Goal: Transaction & Acquisition: Obtain resource

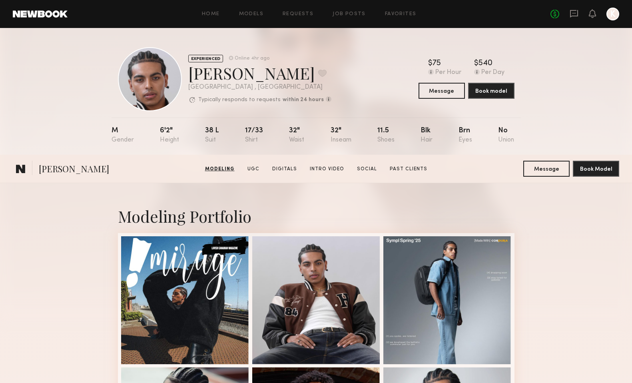
scroll to position [451, 0]
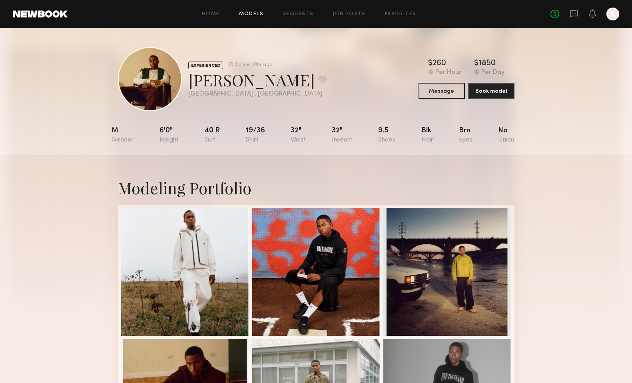
click at [254, 13] on link "Models" at bounding box center [251, 14] width 24 height 5
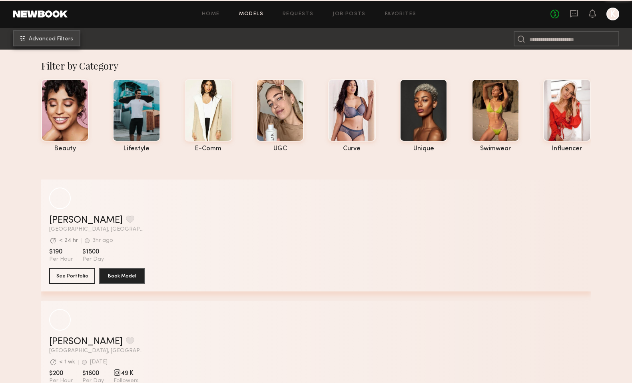
click at [50, 41] on span "Advanced Filters" at bounding box center [51, 39] width 44 height 6
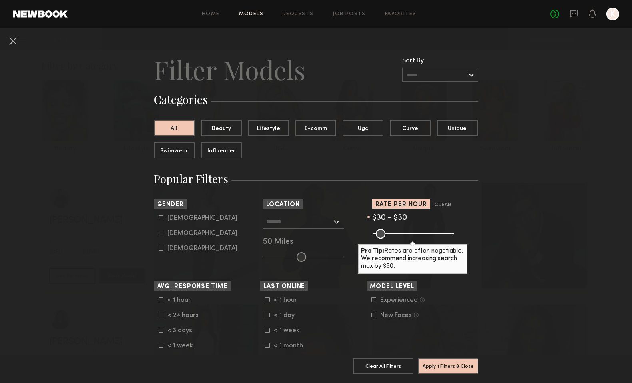
drag, startPoint x: 452, startPoint y: 233, endPoint x: 368, endPoint y: 236, distance: 83.6
click at [373, 236] on input "range" at bounding box center [413, 234] width 81 height 10
click at [385, 233] on common-range-minmax at bounding box center [412, 233] width 81 height 10
type input "**"
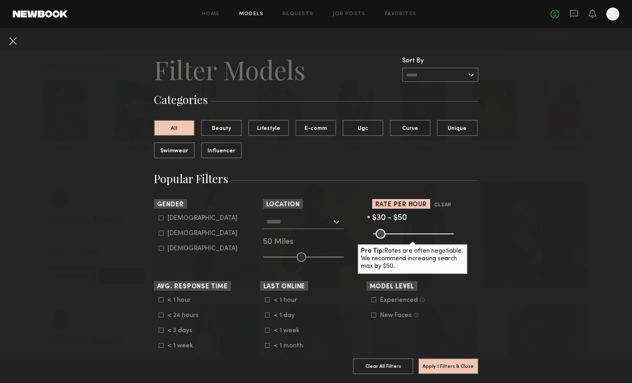
click at [381, 235] on input "range" at bounding box center [413, 234] width 81 height 10
click at [161, 219] on icon at bounding box center [161, 218] width 5 height 5
type input "*"
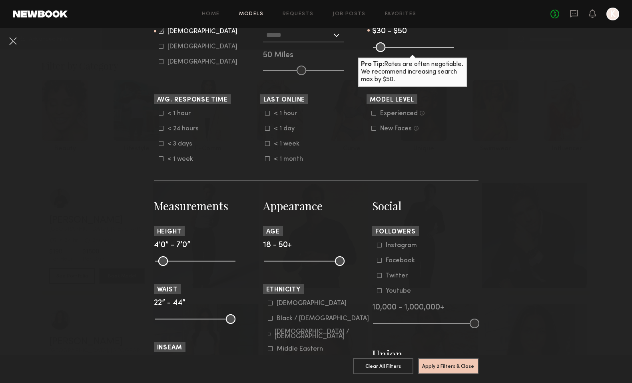
scroll to position [190, 0]
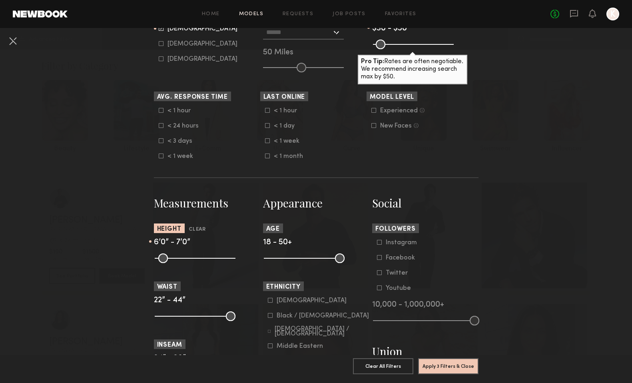
drag, startPoint x: 157, startPoint y: 257, endPoint x: 207, endPoint y: 267, distance: 51.0
type input "**"
click at [207, 263] on input "range" at bounding box center [195, 259] width 81 height 10
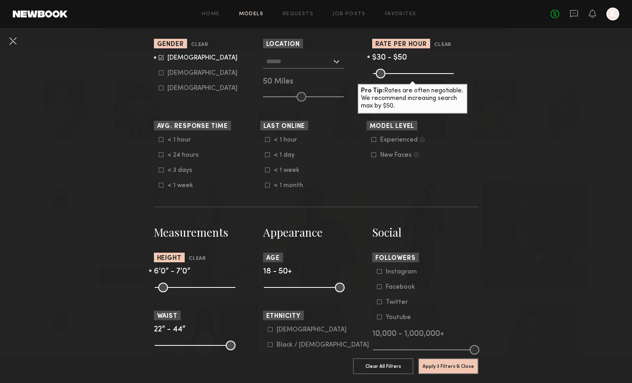
scroll to position [160, 0]
click at [163, 74] on icon at bounding box center [161, 73] width 5 height 5
type input "*"
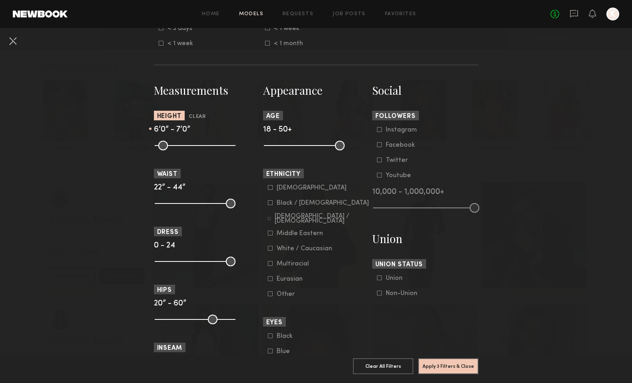
scroll to position [306, 0]
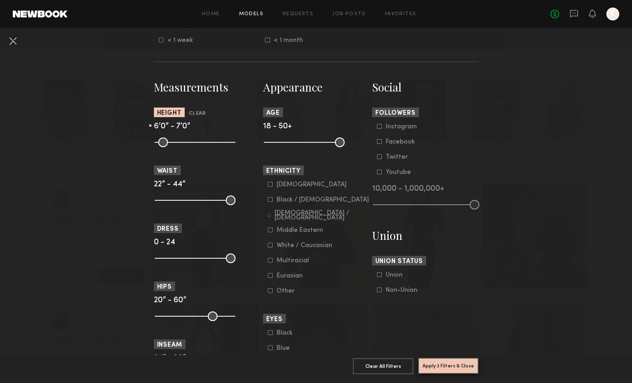
click at [450, 365] on button "Apply 3 Filters & Close" at bounding box center [448, 366] width 60 height 16
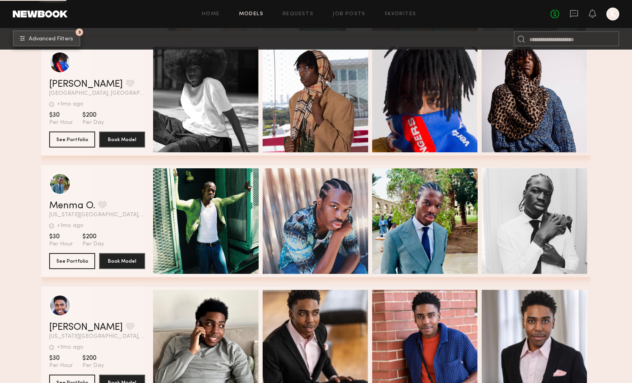
scroll to position [8290, 0]
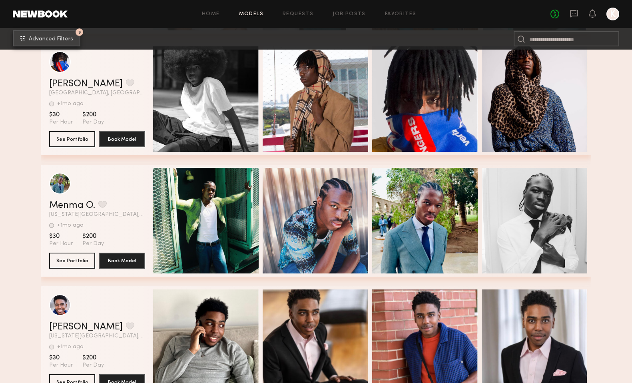
click at [57, 42] on button "3 Advanced Filters" at bounding box center [47, 38] width 68 height 16
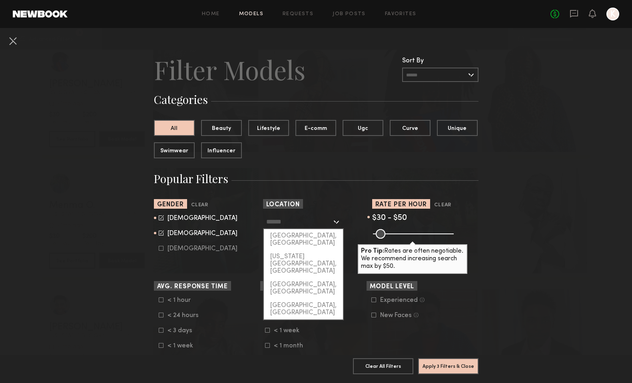
click at [297, 223] on input "text" at bounding box center [299, 222] width 66 height 14
click at [299, 237] on div "[GEOGRAPHIC_DATA], [GEOGRAPHIC_DATA]" at bounding box center [303, 239] width 79 height 21
type input "**********"
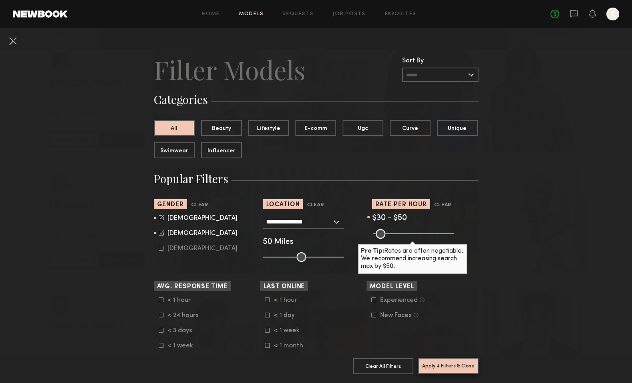
click at [464, 365] on button "Apply 4 Filters & Close" at bounding box center [448, 366] width 60 height 16
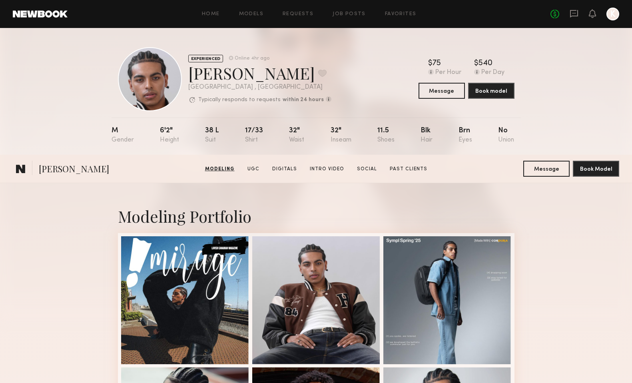
scroll to position [451, 0]
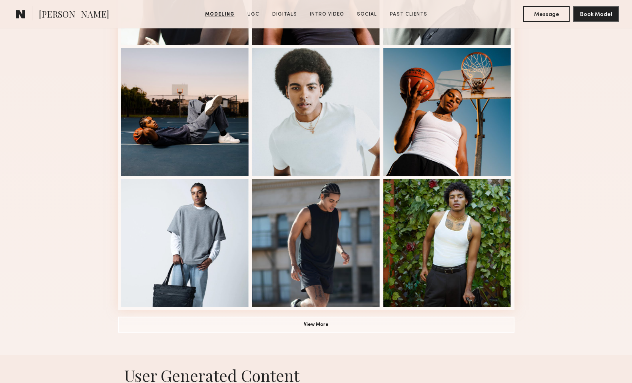
click at [16, 13] on common-icon at bounding box center [21, 14] width 10 height 10
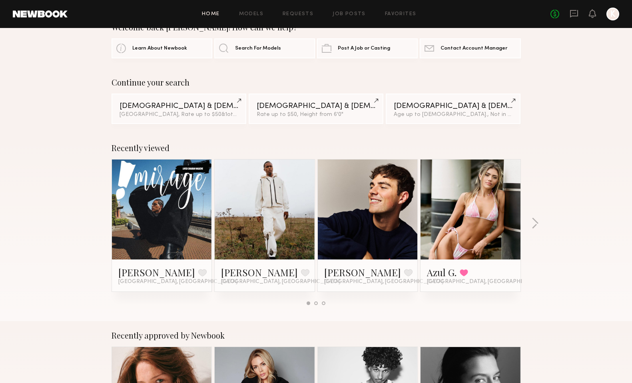
scroll to position [32, 0]
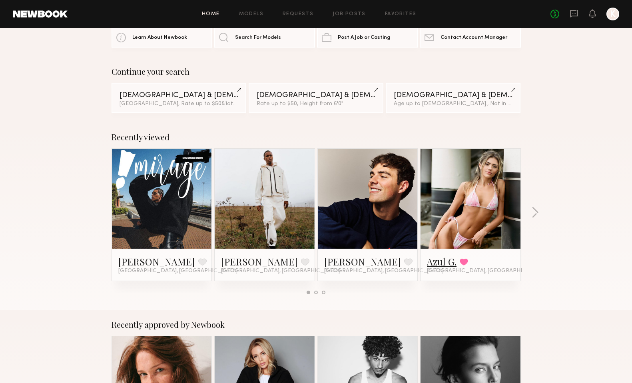
click at [444, 263] on link "Azul G." at bounding box center [442, 261] width 30 height 13
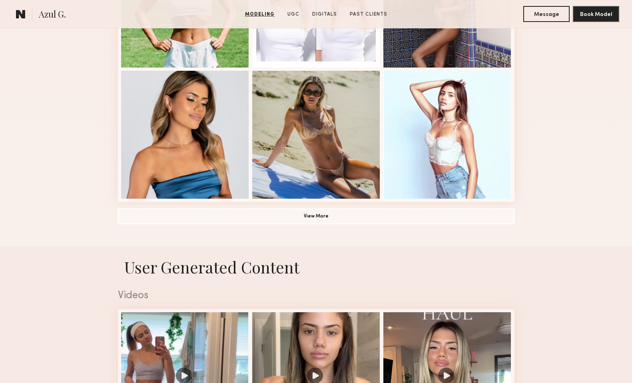
scroll to position [562, 0]
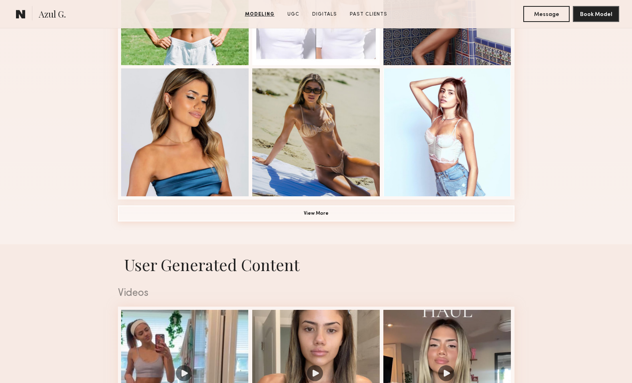
click at [337, 218] on button "View More" at bounding box center [316, 214] width 397 height 16
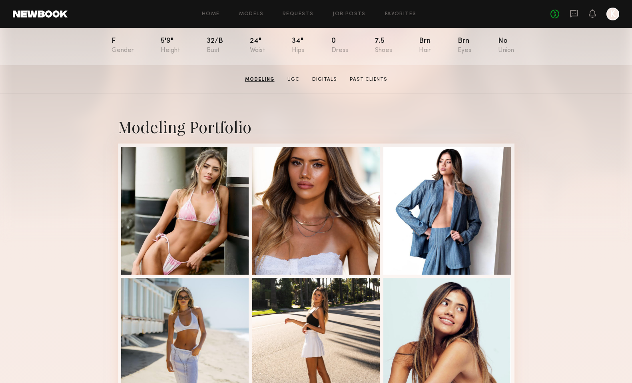
scroll to position [0, 0]
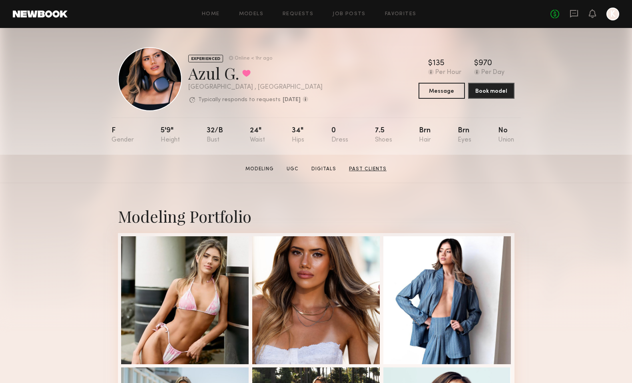
click at [362, 170] on link "Past Clients" at bounding box center [368, 169] width 44 height 7
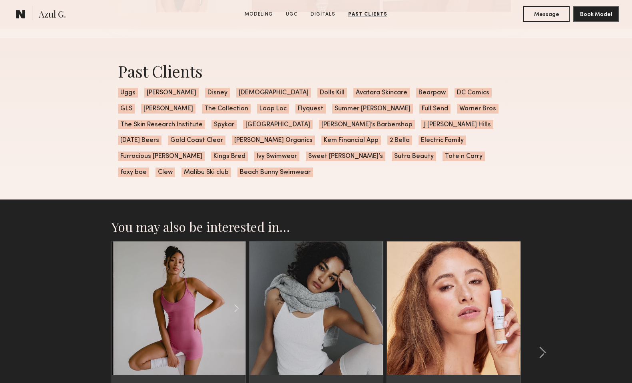
scroll to position [2547, 0]
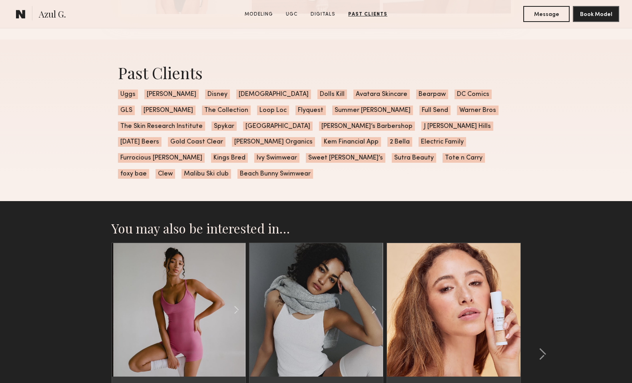
click at [17, 16] on common-icon at bounding box center [21, 14] width 10 height 10
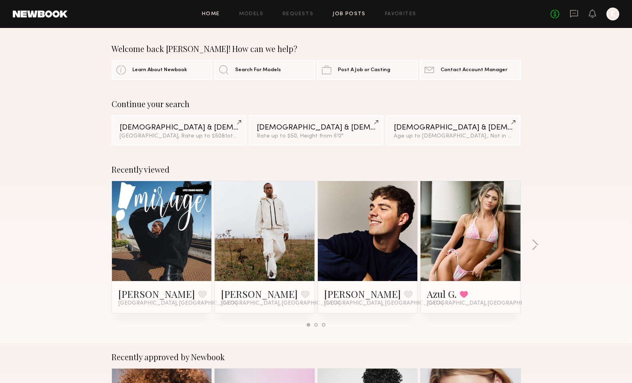
click at [355, 14] on link "Job Posts" at bounding box center [349, 14] width 33 height 5
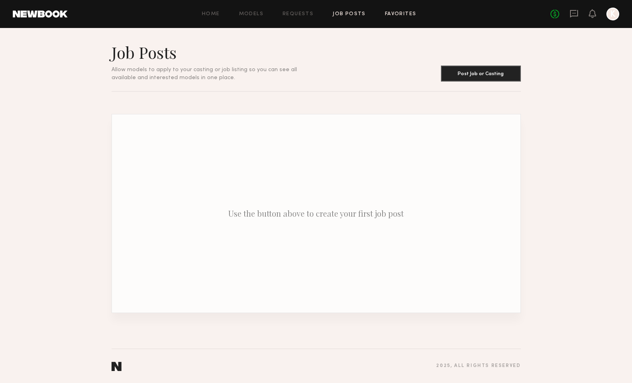
click at [405, 12] on link "Favorites" at bounding box center [401, 14] width 32 height 5
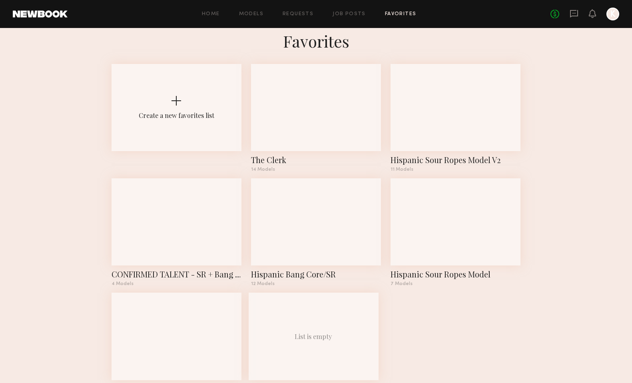
scroll to position [12, 0]
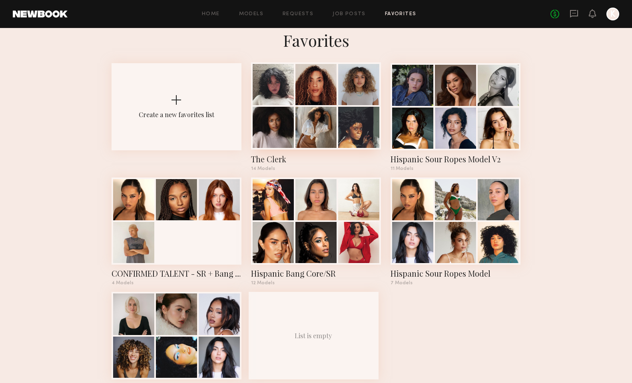
click at [352, 86] on div at bounding box center [358, 84] width 41 height 41
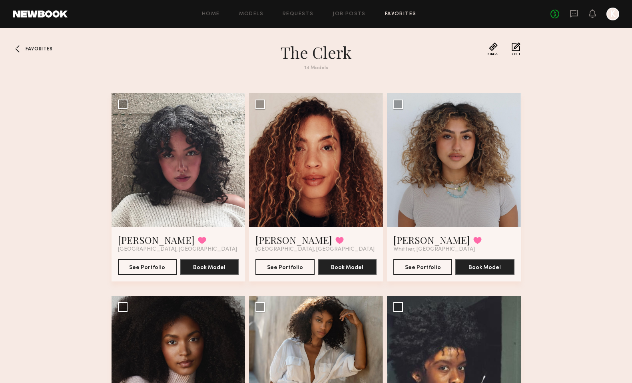
click at [25, 48] on div at bounding box center [19, 48] width 13 height 13
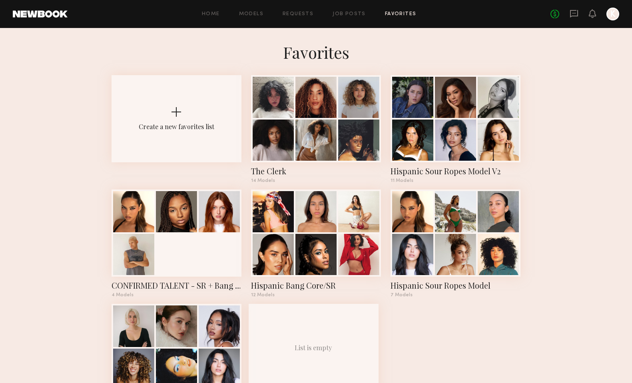
click at [558, 88] on common-react-bridge "Favorites Create a new favorites list The Clerk 14 Models Hispanic Sour Ropes M…" at bounding box center [316, 230] width 632 height 404
click at [176, 57] on h1 "Favorites" at bounding box center [316, 52] width 632 height 20
click at [564, 96] on common-react-bridge "Favorites Create a new favorites list The Clerk 14 Models Hispanic Sour Ropes M…" at bounding box center [316, 230] width 632 height 404
drag, startPoint x: 285, startPoint y: 55, endPoint x: 388, endPoint y: 62, distance: 103.0
click at [388, 62] on h1 "Favorites" at bounding box center [316, 52] width 632 height 20
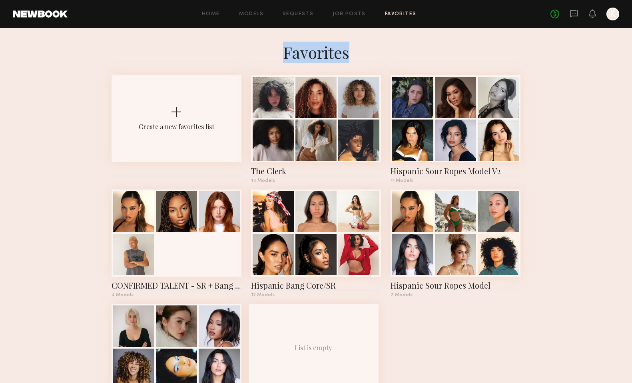
click at [388, 62] on h1 "Favorites" at bounding box center [316, 52] width 632 height 20
drag, startPoint x: 388, startPoint y: 62, endPoint x: 281, endPoint y: 56, distance: 106.6
click at [281, 56] on h1 "Favorites" at bounding box center [316, 52] width 632 height 20
click at [303, 54] on h1 "Favorites" at bounding box center [316, 52] width 632 height 20
drag, startPoint x: 316, startPoint y: 56, endPoint x: 256, endPoint y: 41, distance: 62.2
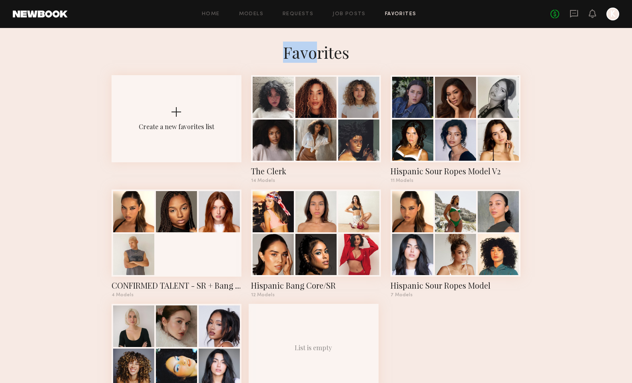
click at [256, 40] on common-react-bridge "Favorites Create a new favorites list The Clerk 14 Models Hispanic Sour Ropes M…" at bounding box center [316, 230] width 632 height 404
click at [349, 138] on div at bounding box center [358, 139] width 41 height 41
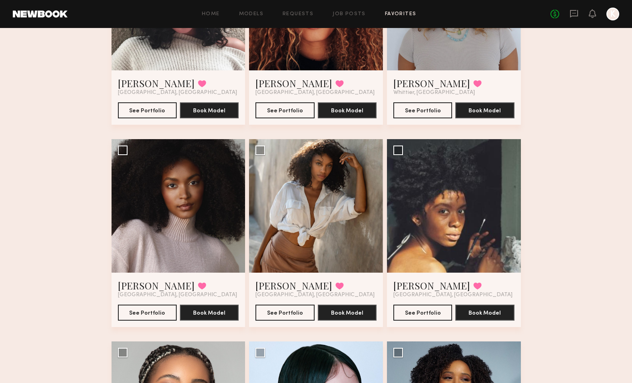
scroll to position [250, 0]
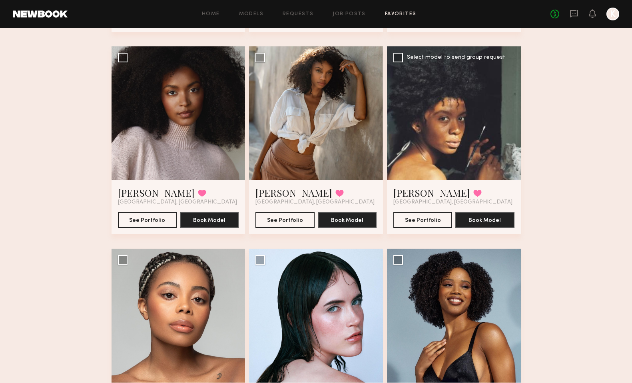
click at [485, 104] on div at bounding box center [454, 113] width 134 height 134
click at [449, 122] on div at bounding box center [454, 113] width 134 height 134
click at [448, 126] on div at bounding box center [454, 113] width 134 height 134
click at [421, 224] on button "See Portfolio" at bounding box center [423, 220] width 59 height 16
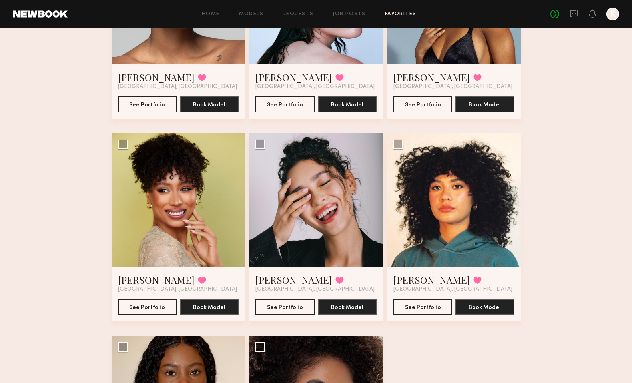
scroll to position [569, 0]
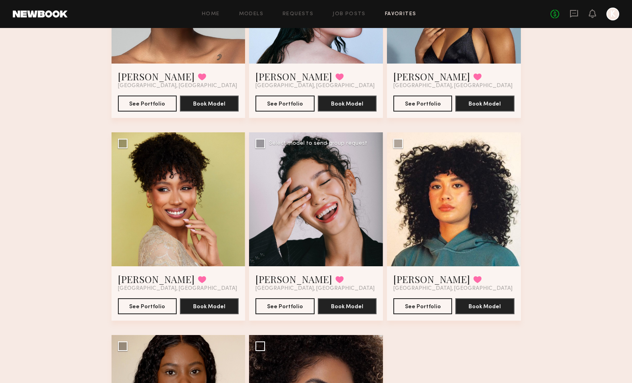
click at [334, 209] on div at bounding box center [316, 199] width 134 height 134
click at [298, 298] on button "See Portfolio" at bounding box center [285, 306] width 59 height 16
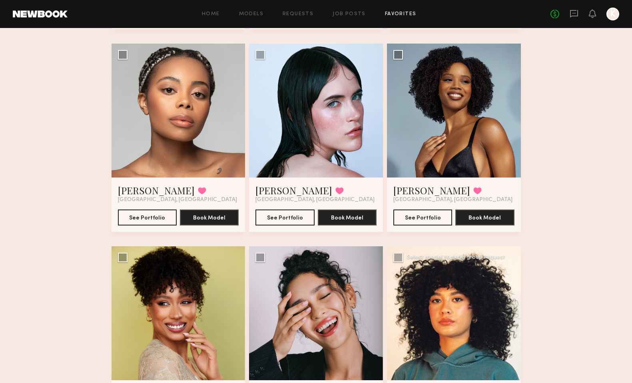
scroll to position [457, 0]
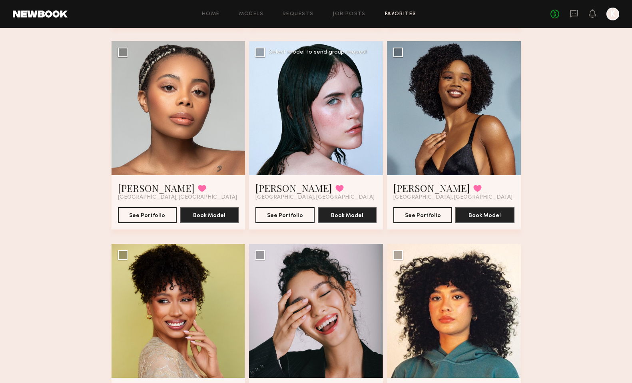
click at [335, 114] on div at bounding box center [316, 108] width 134 height 134
click at [289, 208] on button "See Portfolio" at bounding box center [285, 215] width 59 height 16
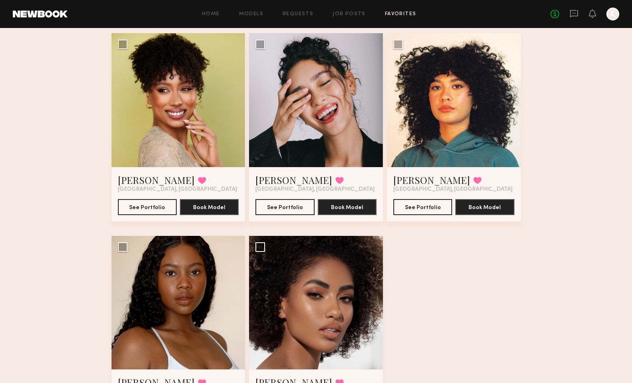
scroll to position [736, 0]
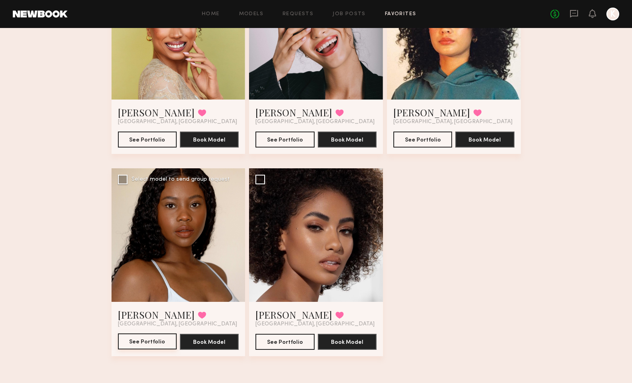
click at [150, 341] on button "See Portfolio" at bounding box center [147, 342] width 59 height 16
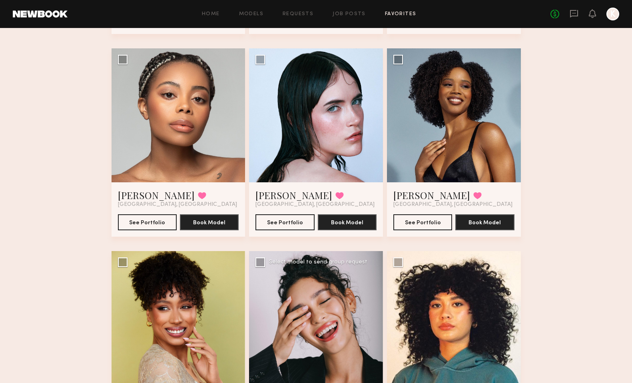
scroll to position [450, 0]
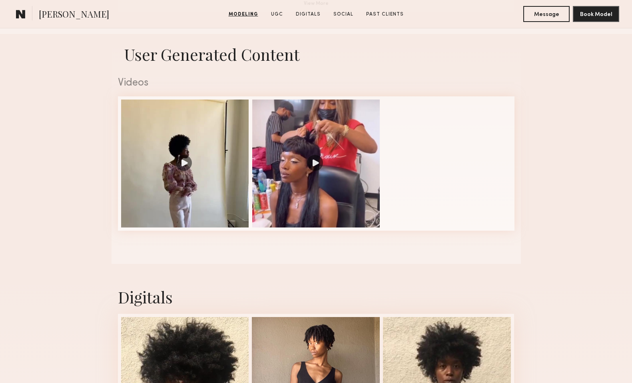
scroll to position [775, 0]
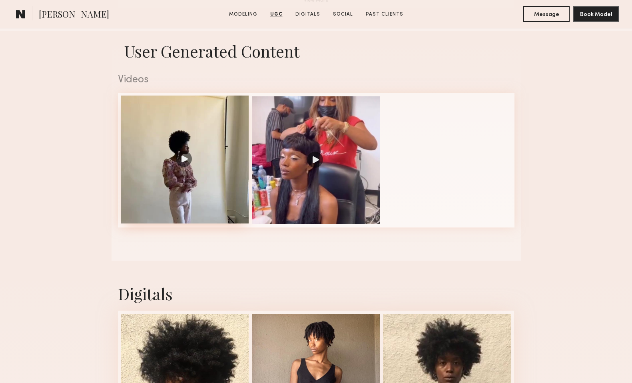
click at [190, 182] on div at bounding box center [185, 160] width 128 height 128
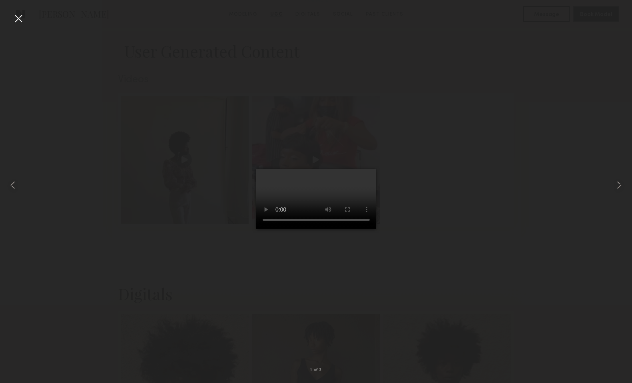
click at [21, 20] on div at bounding box center [18, 18] width 13 height 13
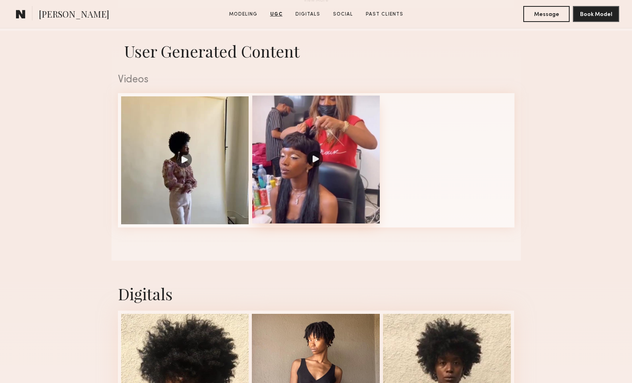
click at [311, 206] on div at bounding box center [316, 160] width 128 height 128
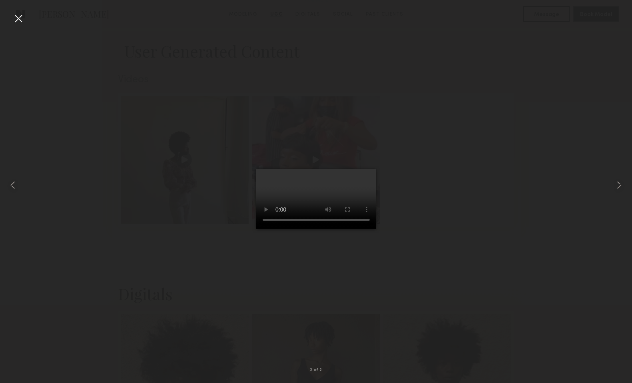
click at [18, 16] on div at bounding box center [18, 18] width 13 height 13
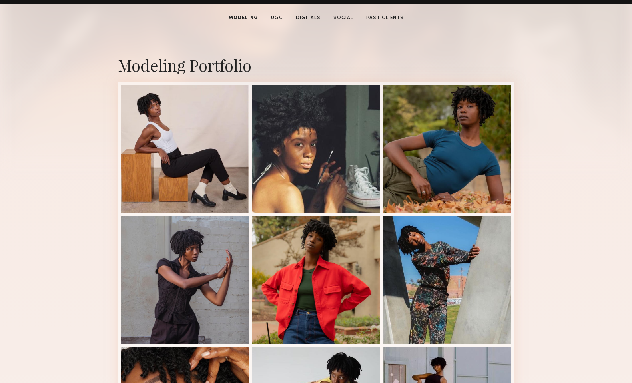
scroll to position [0, 0]
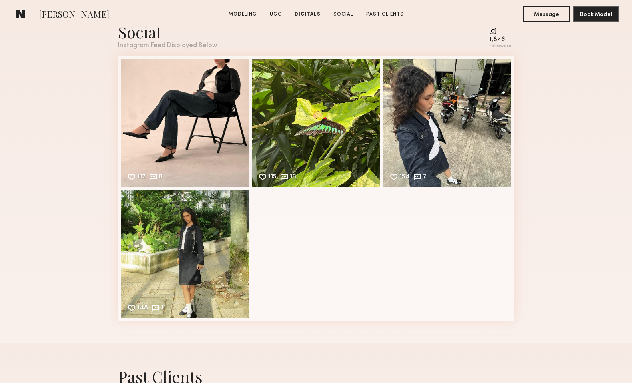
scroll to position [1638, 0]
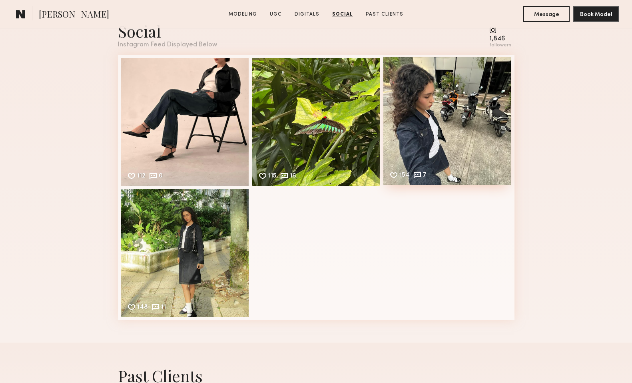
click at [469, 112] on div "154 7 Likes & comments displayed to show model’s engagement" at bounding box center [448, 121] width 128 height 128
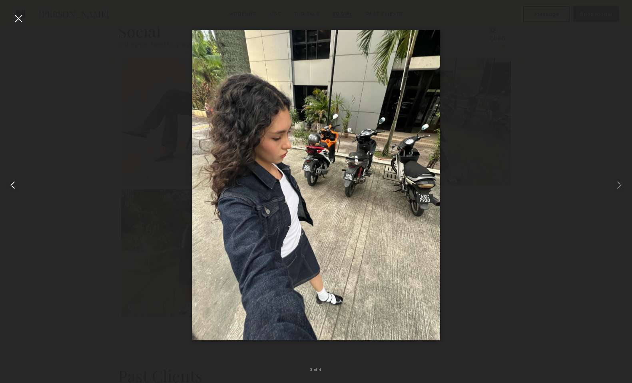
click at [15, 188] on common-icon at bounding box center [12, 185] width 13 height 13
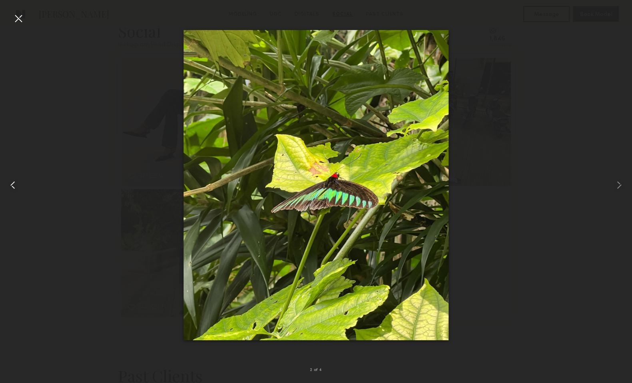
click at [15, 188] on common-icon at bounding box center [12, 185] width 13 height 13
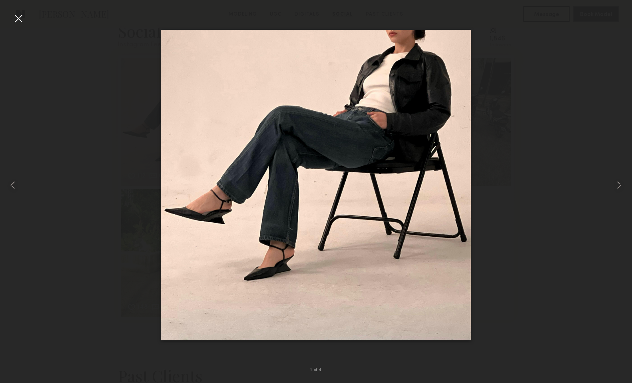
click at [24, 18] on div at bounding box center [18, 18] width 13 height 13
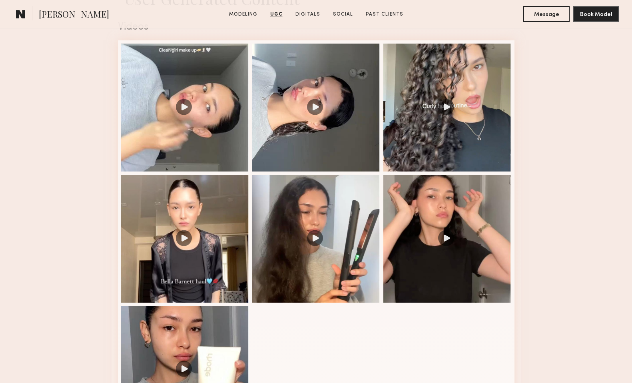
scroll to position [809, 0]
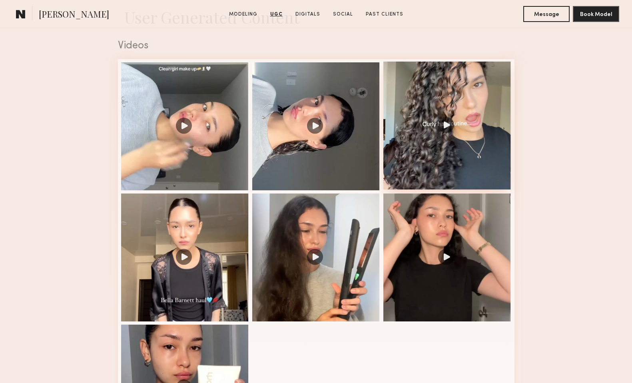
click at [492, 170] on div at bounding box center [448, 126] width 128 height 128
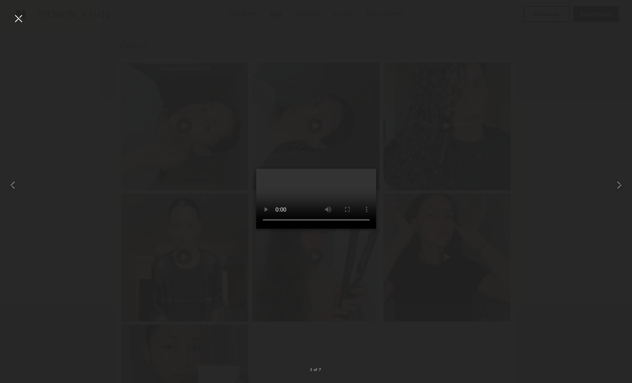
click at [21, 19] on div at bounding box center [18, 18] width 13 height 13
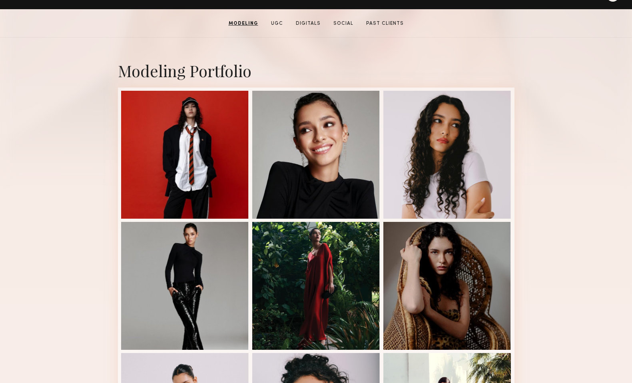
scroll to position [141, 0]
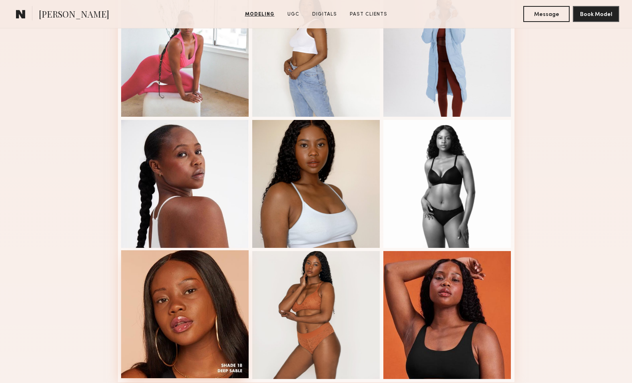
scroll to position [378, 0]
